Goal: Check status: Check status

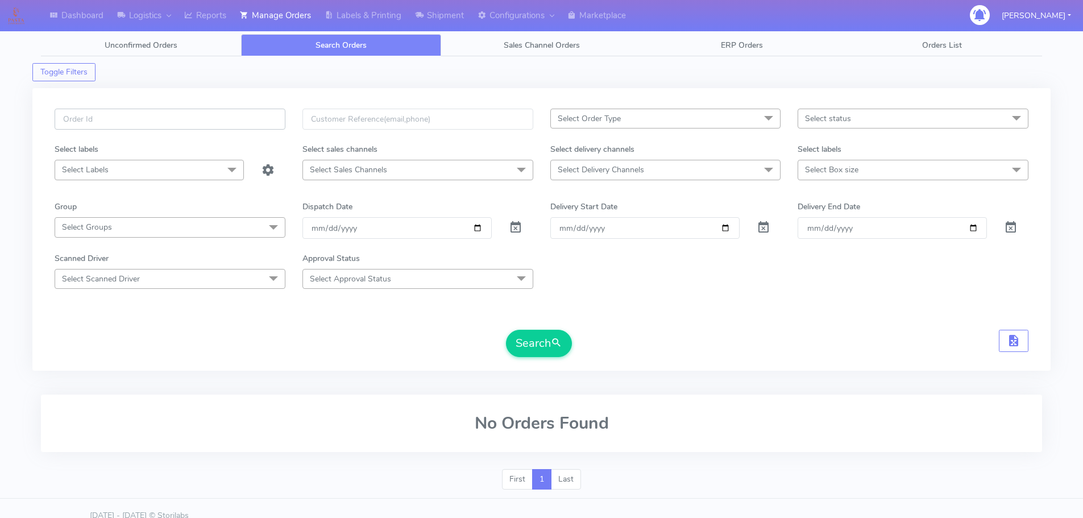
click at [258, 124] on input "text" at bounding box center [170, 119] width 231 height 21
paste input "1628308"
type input "1628308"
click at [518, 230] on span at bounding box center [516, 230] width 14 height 11
click at [536, 346] on button "Search" at bounding box center [539, 343] width 66 height 27
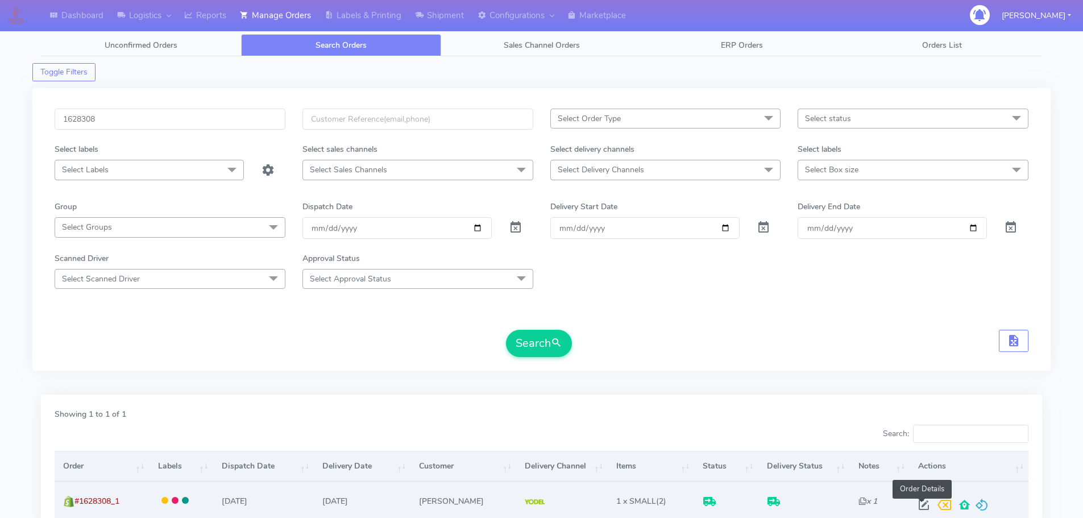
click at [926, 504] on span at bounding box center [924, 507] width 20 height 11
select select "5"
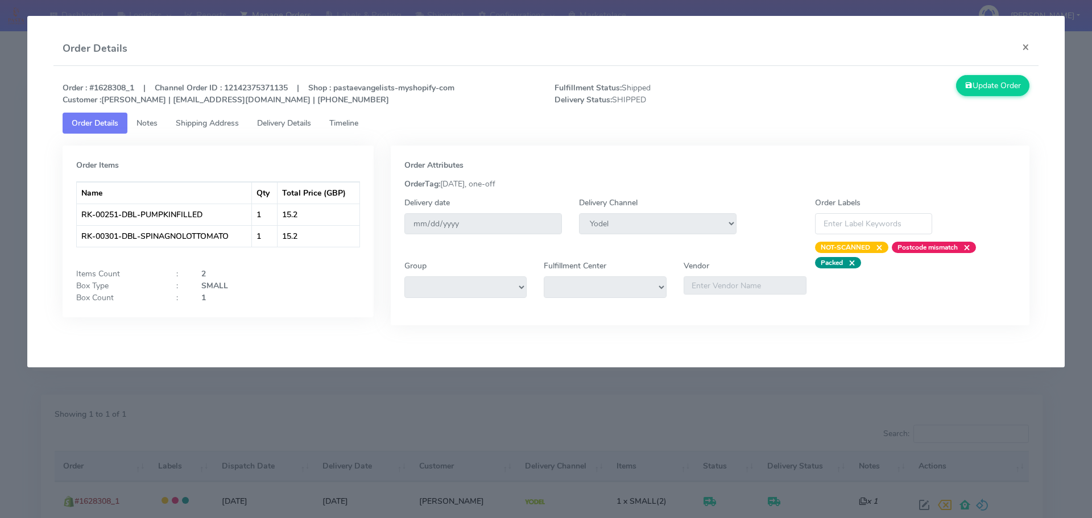
click at [219, 122] on span "Shipping Address" at bounding box center [207, 123] width 63 height 11
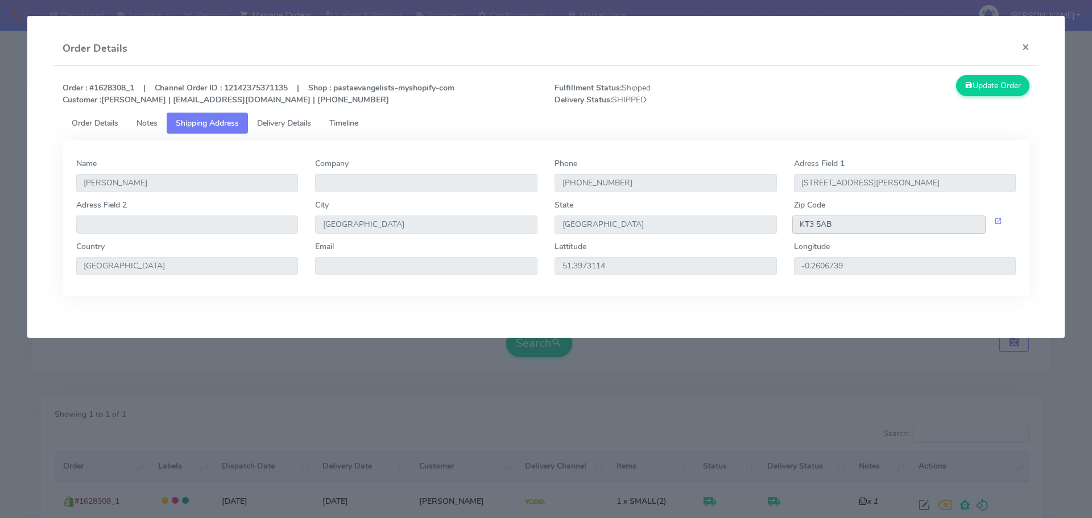
drag, startPoint x: 860, startPoint y: 227, endPoint x: 786, endPoint y: 214, distance: 74.5
click at [786, 214] on div "Zip Code KT3 5AB" at bounding box center [904, 220] width 239 height 42
click at [282, 122] on span "Delivery Details" at bounding box center [284, 123] width 54 height 11
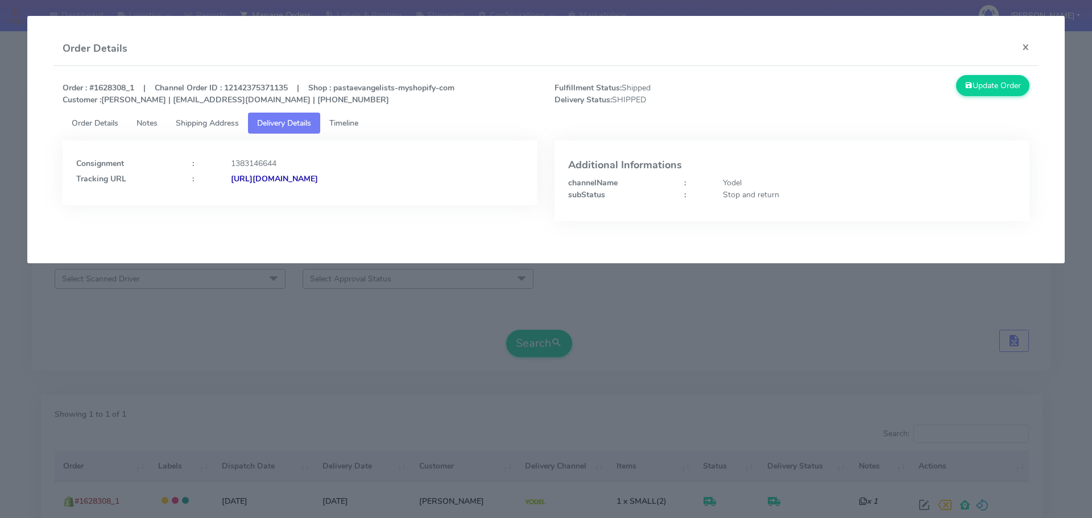
click at [445, 181] on div "[URL][DOMAIN_NAME]" at bounding box center [377, 179] width 310 height 12
